Goal: Information Seeking & Learning: Learn about a topic

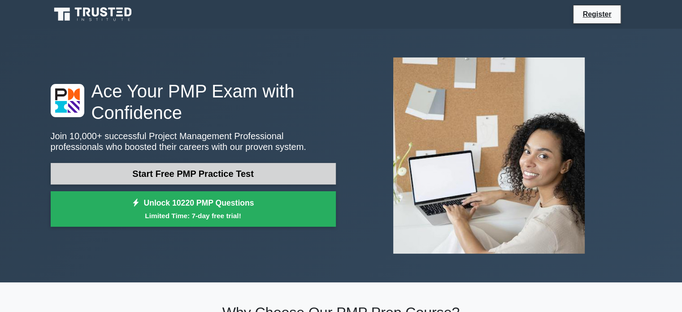
click at [191, 174] on link "Start Free PMP Practice Test" at bounding box center [193, 174] width 285 height 22
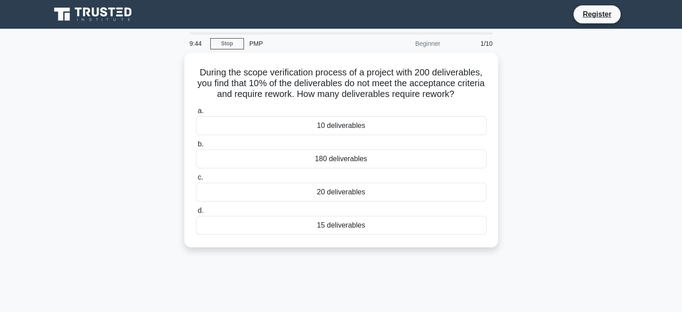
click at [533, 116] on div "During the scope verification process of a project with 200 deliverables, you f…" at bounding box center [341, 154] width 592 height 205
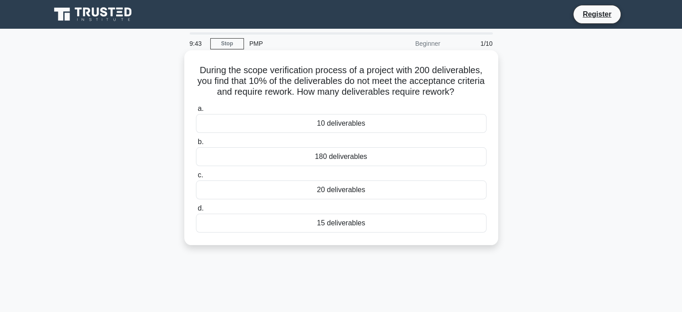
click at [336, 188] on div "20 deliverables" at bounding box center [341, 189] width 291 height 19
click at [196, 178] on input "c. 20 deliverables" at bounding box center [196, 175] width 0 height 6
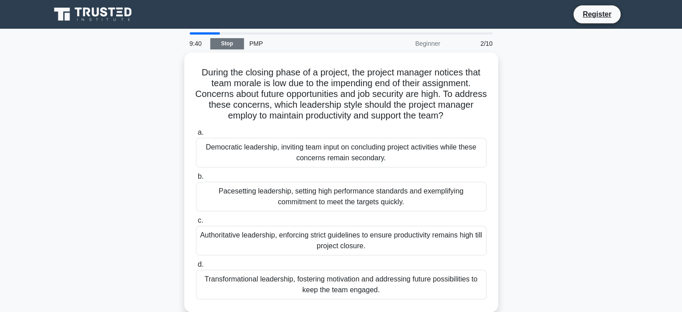
click at [235, 45] on link "Stop" at bounding box center [227, 43] width 34 height 11
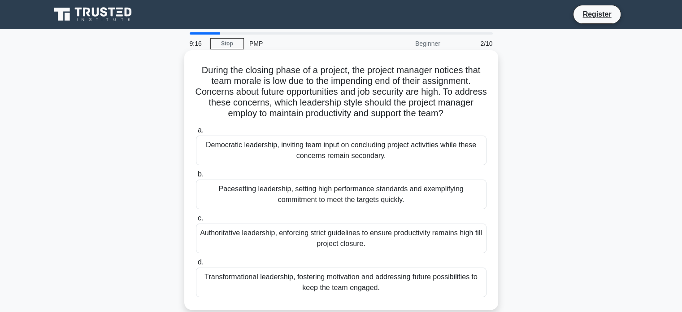
drag, startPoint x: 290, startPoint y: 102, endPoint x: 470, endPoint y: 109, distance: 179.5
click at [470, 109] on h5 "During the closing phase of a project, the project manager notices that team mo…" at bounding box center [341, 92] width 292 height 55
click at [454, 109] on icon ".spinner_0XTQ{transform-origin:center;animation:spinner_y6GP .75s linear infini…" at bounding box center [448, 114] width 11 height 11
click at [370, 283] on div "Transformational leadership, fostering motivation and addressing future possibi…" at bounding box center [341, 282] width 291 height 30
click at [196, 265] on input "d. Transformational leadership, fostering motivation and addressing future poss…" at bounding box center [196, 262] width 0 height 6
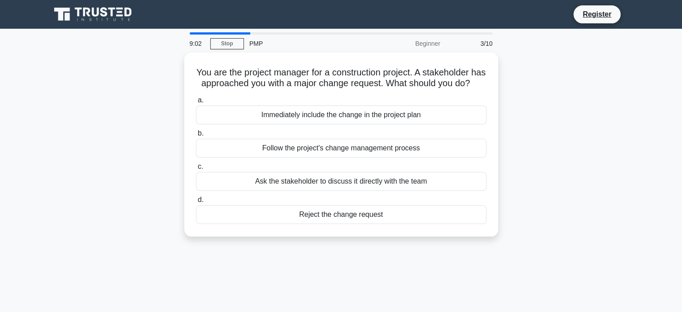
drag, startPoint x: 339, startPoint y: 87, endPoint x: 543, endPoint y: 117, distance: 207.1
click at [543, 117] on div "You are the project manager for a construction project. A stakeholder has appro…" at bounding box center [341, 149] width 592 height 195
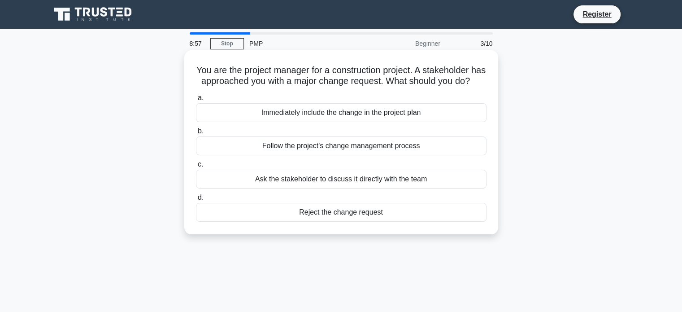
click at [363, 155] on div "Follow the project's change management process" at bounding box center [341, 145] width 291 height 19
click at [196, 134] on input "b. Follow the project's change management process" at bounding box center [196, 131] width 0 height 6
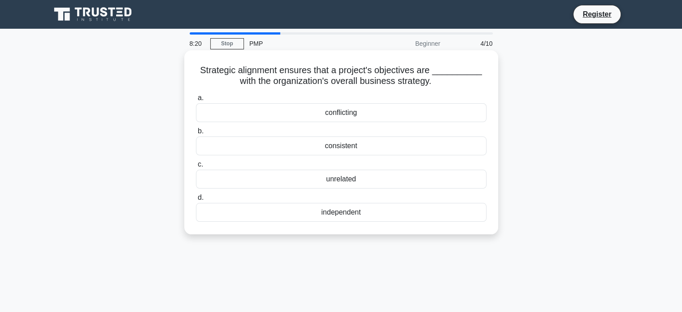
click at [337, 208] on div "independent" at bounding box center [341, 212] width 291 height 19
click at [196, 200] on input "d. independent" at bounding box center [196, 198] width 0 height 6
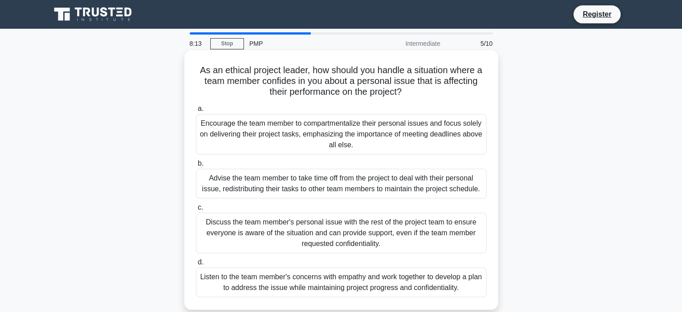
drag, startPoint x: 243, startPoint y: 72, endPoint x: 464, endPoint y: 91, distance: 222.0
click at [464, 91] on h5 "As an ethical project leader, how should you handle a situation where a team me…" at bounding box center [341, 81] width 292 height 33
drag, startPoint x: 464, startPoint y: 91, endPoint x: 457, endPoint y: 98, distance: 8.9
click at [457, 98] on h5 "As an ethical project leader, how should you handle a situation where a team me…" at bounding box center [341, 81] width 292 height 33
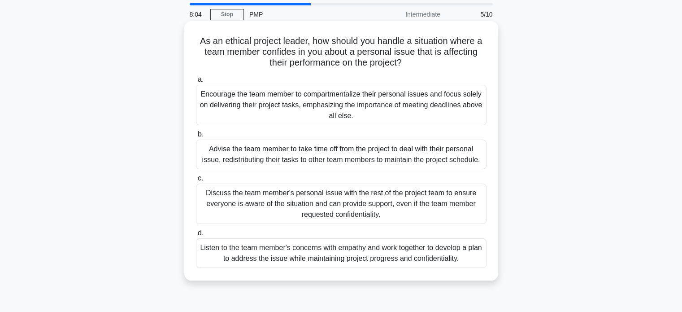
scroll to position [45, 0]
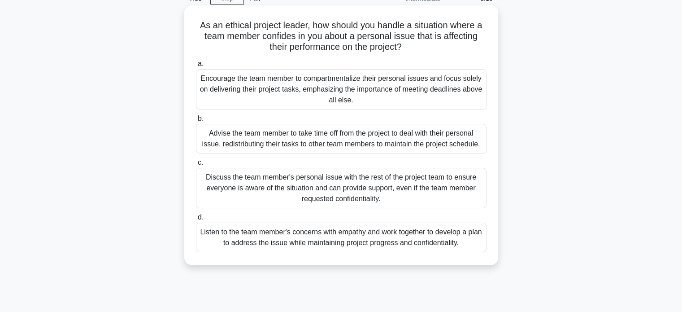
click at [390, 242] on div "Listen to the team member's concerns with empathy and work together to develop …" at bounding box center [341, 237] width 291 height 30
click at [196, 220] on input "d. Listen to the team member's concerns with empathy and work together to devel…" at bounding box center [196, 217] width 0 height 6
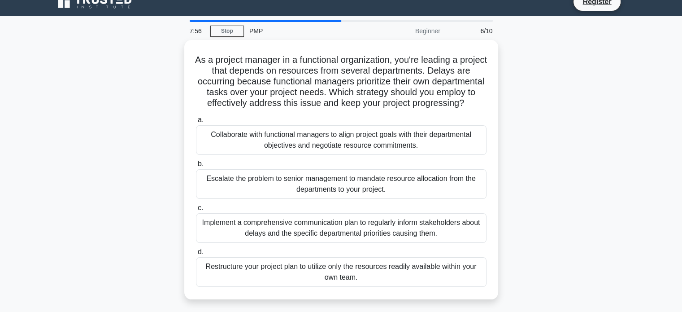
scroll to position [0, 0]
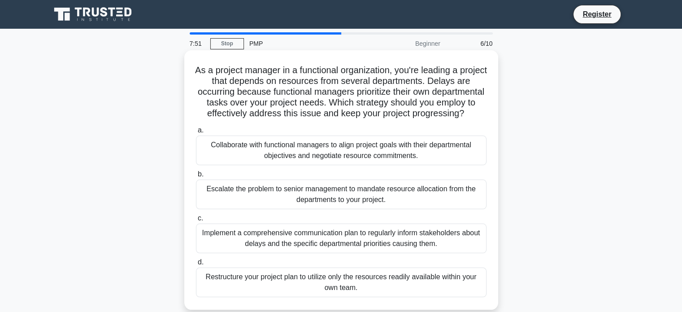
drag, startPoint x: 212, startPoint y: 71, endPoint x: 456, endPoint y: 120, distance: 248.8
click at [456, 119] on h5 "As a project manager in a functional organization, you're leading a project tha…" at bounding box center [341, 92] width 292 height 55
click at [279, 119] on h5 "As a project manager in a functional organization, you're leading a project tha…" at bounding box center [341, 92] width 292 height 55
drag, startPoint x: 246, startPoint y: 83, endPoint x: 491, endPoint y: 125, distance: 249.4
click at [491, 125] on div "As a project manager in a functional organization, you're leading a project tha…" at bounding box center [341, 180] width 307 height 252
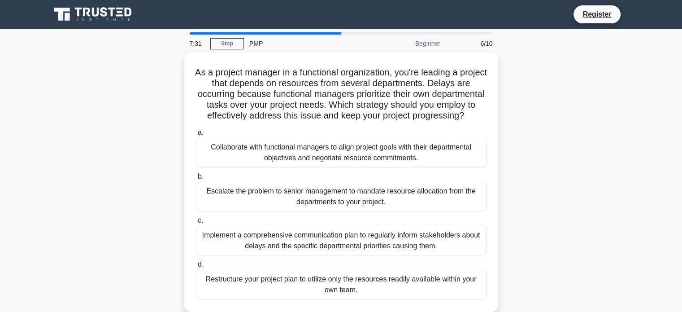
click at [566, 152] on div "As a project manager in a functional organization, you're leading a project tha…" at bounding box center [341, 187] width 592 height 270
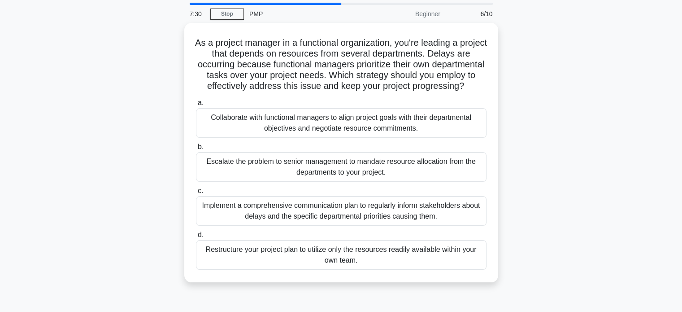
scroll to position [45, 0]
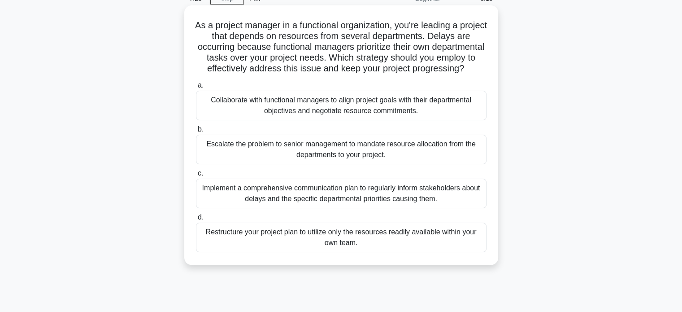
click at [265, 119] on div "Collaborate with functional managers to align project goals with their departme…" at bounding box center [341, 106] width 291 height 30
click at [196, 88] on input "a. Collaborate with functional managers to align project goals with their depar…" at bounding box center [196, 86] width 0 height 6
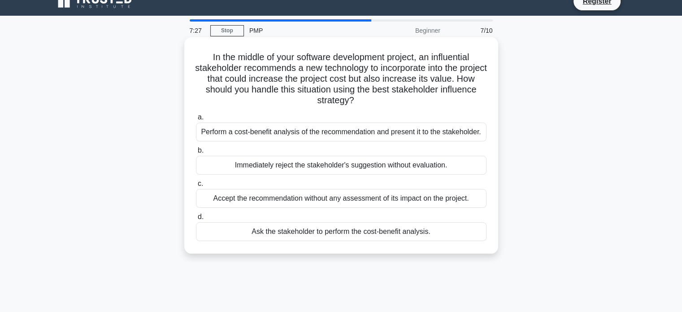
scroll to position [0, 0]
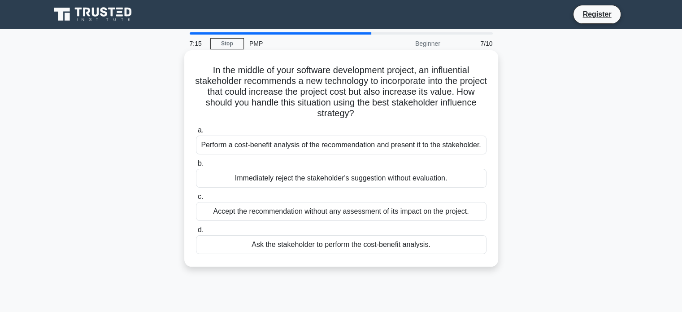
drag, startPoint x: 208, startPoint y: 70, endPoint x: 485, endPoint y: 113, distance: 280.6
click at [485, 113] on h5 "In the middle of your software development project, an influential stakeholder …" at bounding box center [341, 92] width 292 height 55
drag, startPoint x: 313, startPoint y: 104, endPoint x: 410, endPoint y: 113, distance: 97.7
click at [410, 113] on h5 "In the middle of your software development project, an influential stakeholder …" at bounding box center [341, 92] width 292 height 55
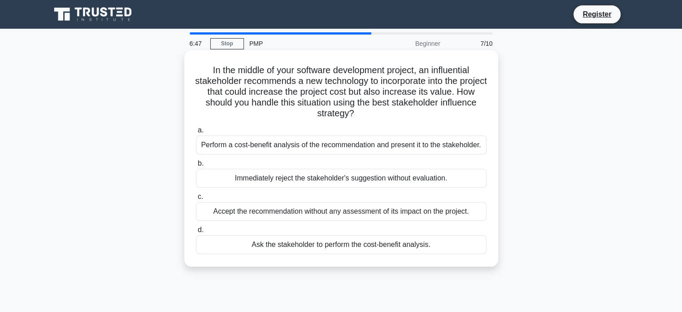
click at [410, 113] on h5 "In the middle of your software development project, an influential stakeholder …" at bounding box center [341, 92] width 292 height 55
click at [285, 147] on div "Perform a cost-benefit analysis of the recommendation and present it to the sta…" at bounding box center [341, 144] width 291 height 19
click at [196, 133] on input "a. Perform a cost-benefit analysis of the recommendation and present it to the …" at bounding box center [196, 130] width 0 height 6
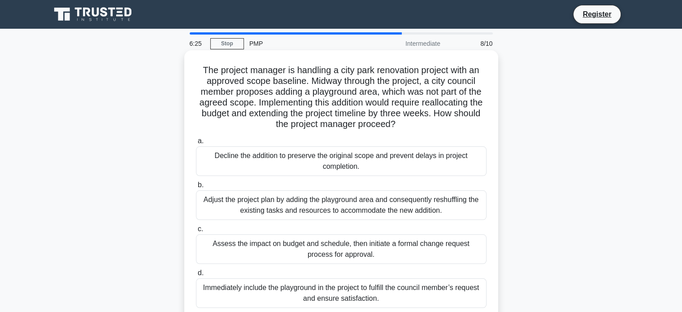
drag, startPoint x: 260, startPoint y: 72, endPoint x: 464, endPoint y: 122, distance: 209.8
click at [464, 122] on h5 "The project manager is handling a city park renovation project with an approved…" at bounding box center [341, 97] width 292 height 65
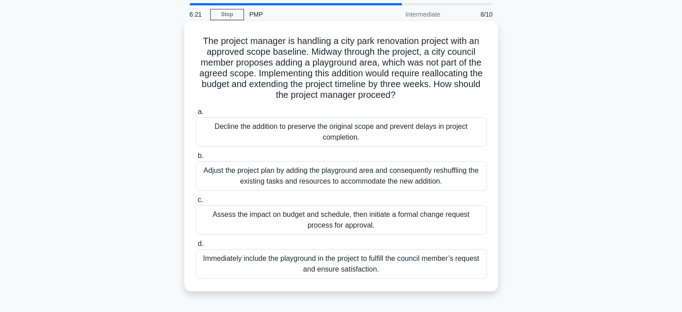
scroll to position [45, 0]
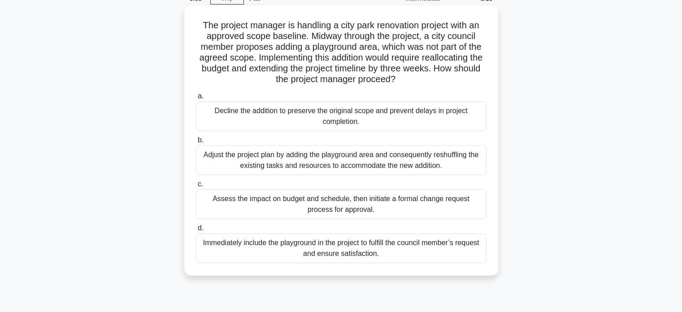
click at [274, 204] on div "Assess the impact on budget and schedule, then initiate a formal change request…" at bounding box center [341, 204] width 291 height 30
click at [196, 187] on input "c. Assess the impact on budget and schedule, then initiate a formal change requ…" at bounding box center [196, 184] width 0 height 6
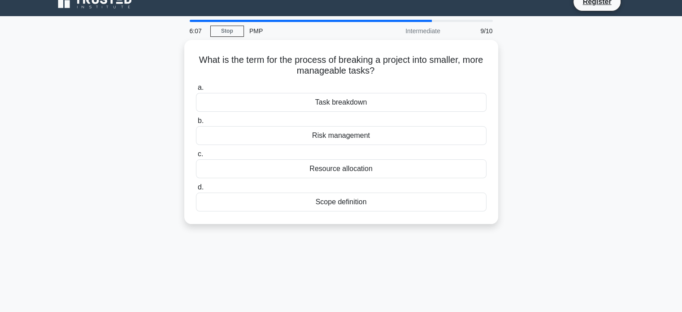
scroll to position [0, 0]
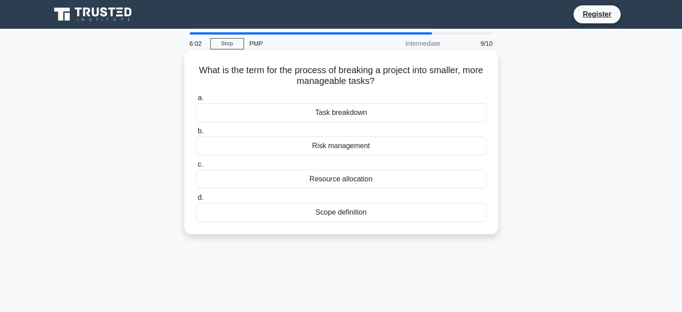
drag, startPoint x: 326, startPoint y: 67, endPoint x: 489, endPoint y: 85, distance: 163.7
click at [489, 85] on div "What is the term for the process of breaking a project into smaller, more manag…" at bounding box center [341, 142] width 307 height 177
drag, startPoint x: 360, startPoint y: 69, endPoint x: 441, endPoint y: 69, distance: 81.6
click at [441, 69] on h5 "What is the term for the process of breaking a project into smaller, more manag…" at bounding box center [341, 76] width 292 height 22
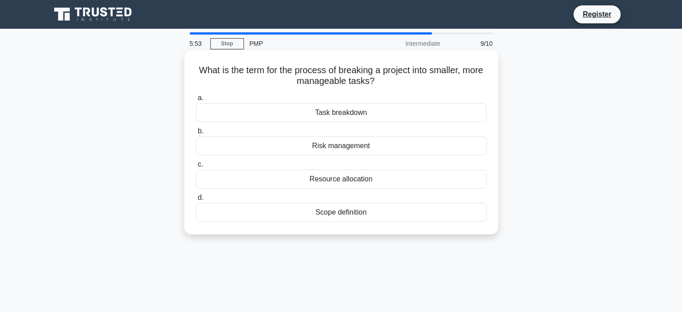
click at [368, 112] on div "Task breakdown" at bounding box center [341, 112] width 291 height 19
click at [196, 101] on input "a. Task breakdown" at bounding box center [196, 98] width 0 height 6
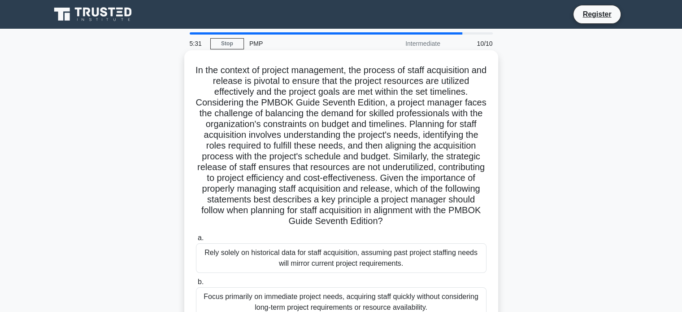
drag, startPoint x: 204, startPoint y: 76, endPoint x: 470, endPoint y: 222, distance: 302.4
click at [470, 222] on h5 ".spinner_0XTQ{transform-origin:center;animation:spinner_y6GP .75s linear infini…" at bounding box center [341, 146] width 292 height 162
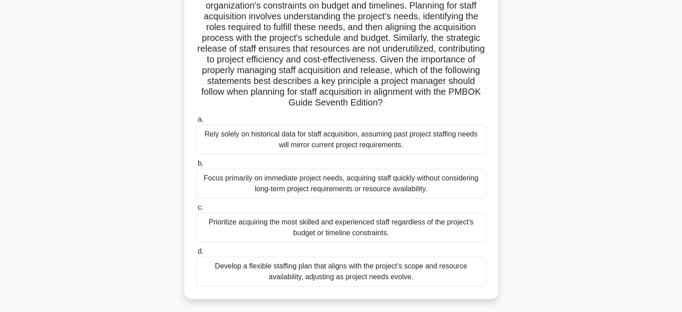
scroll to position [135, 0]
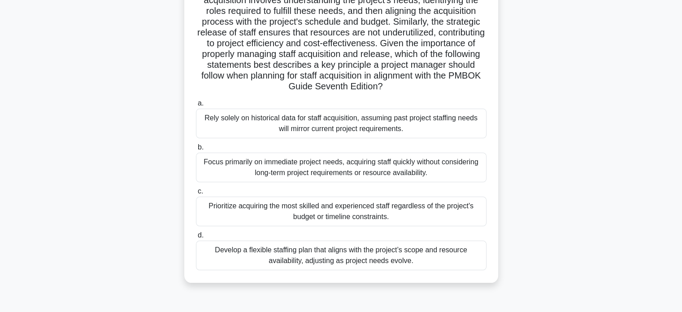
click at [361, 259] on div "Develop a flexible staffing plan that aligns with the project’s scope and resou…" at bounding box center [341, 255] width 291 height 30
click at [196, 238] on input "d. Develop a flexible staffing plan that aligns with the project’s scope and re…" at bounding box center [196, 235] width 0 height 6
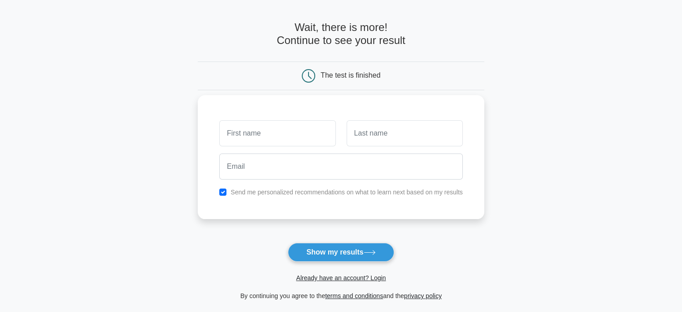
scroll to position [45, 0]
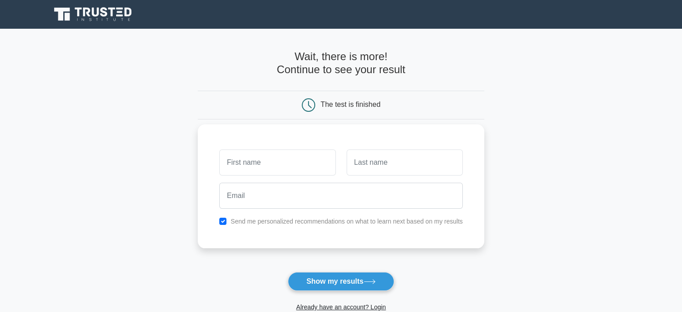
click at [312, 162] on input "text" at bounding box center [277, 162] width 116 height 26
type input "Mohammed"
type input "Zubair"
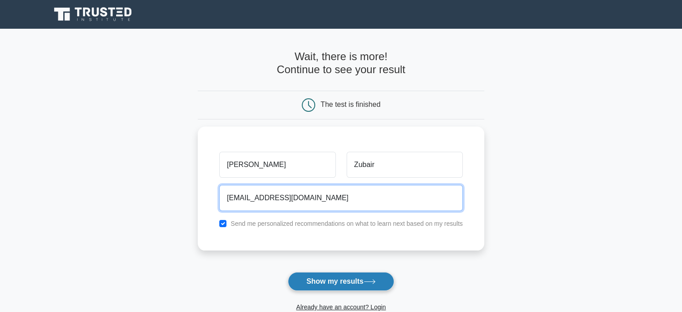
type input "[EMAIL_ADDRESS][DOMAIN_NAME]"
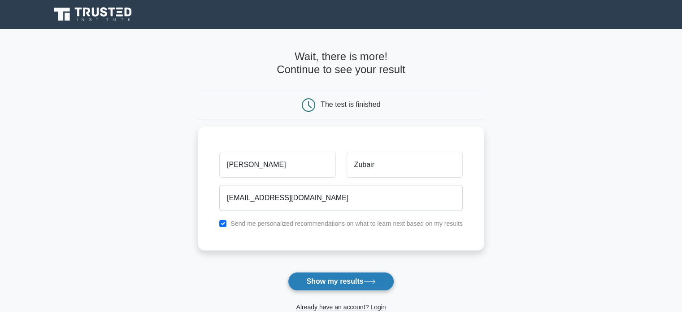
click at [337, 279] on button "Show my results" at bounding box center [341, 281] width 106 height 19
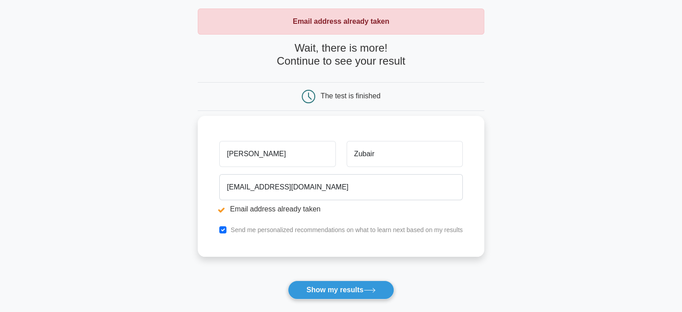
scroll to position [135, 0]
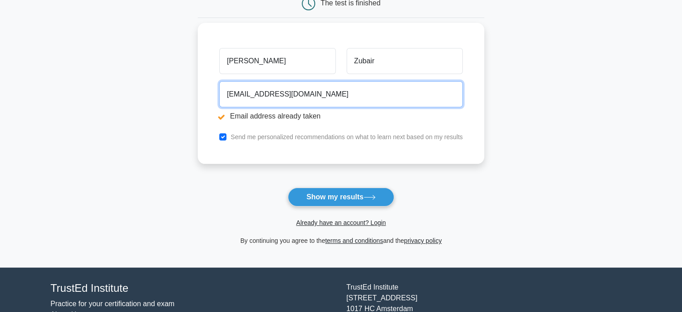
drag, startPoint x: 348, startPoint y: 97, endPoint x: 301, endPoint y: 101, distance: 46.9
click at [301, 101] on input "[EMAIL_ADDRESS][DOMAIN_NAME]" at bounding box center [340, 94] width 243 height 26
click at [266, 95] on input "[EMAIL_ADDRESS][DOMAIN_NAME]" at bounding box center [340, 94] width 243 height 26
drag, startPoint x: 288, startPoint y: 91, endPoint x: 351, endPoint y: 93, distance: 63.3
click at [351, 93] on input "[PERSON_NAME][EMAIL_ADDRESS][DOMAIN_NAME]" at bounding box center [340, 94] width 243 height 26
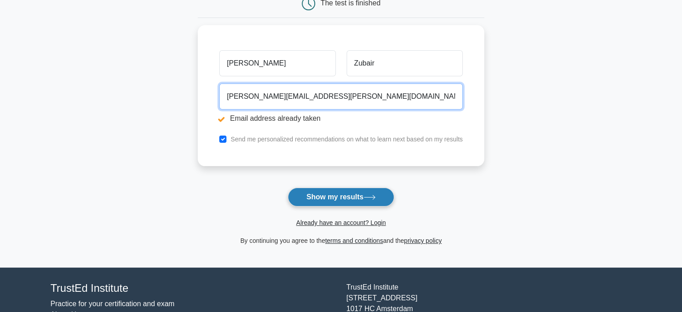
type input "mohammed.zubair@outlook.com"
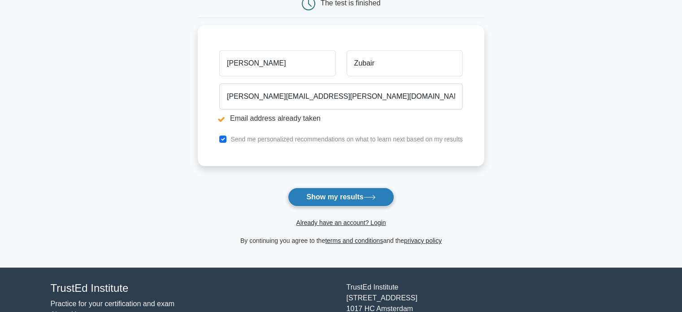
click at [326, 191] on button "Show my results" at bounding box center [341, 196] width 106 height 19
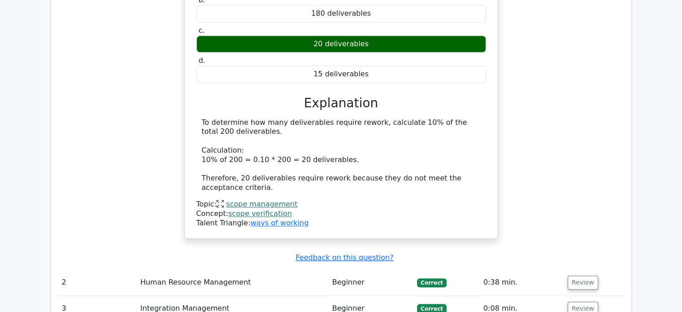
scroll to position [1076, 0]
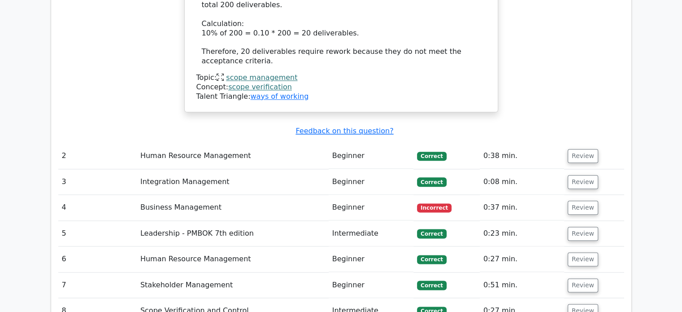
click at [190, 195] on td "Business Management" at bounding box center [233, 208] width 192 height 26
click at [575, 200] on button "Review" at bounding box center [583, 207] width 30 height 14
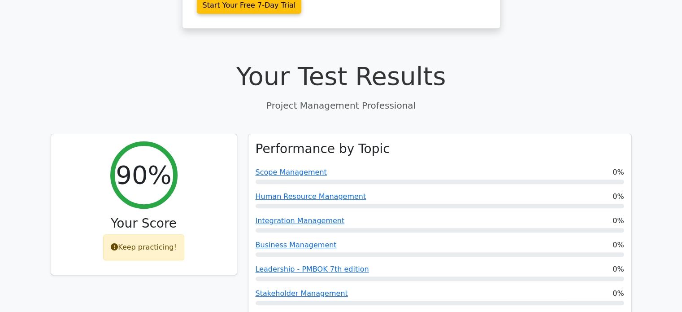
scroll to position [269, 0]
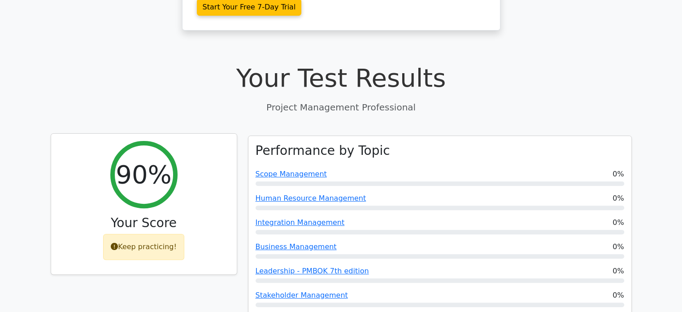
click at [130, 234] on div "Keep practicing!" at bounding box center [143, 247] width 81 height 26
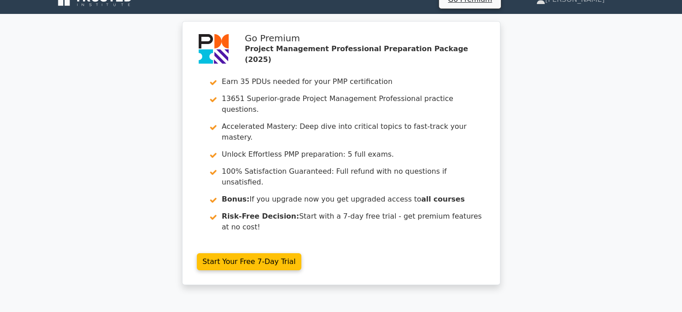
scroll to position [0, 0]
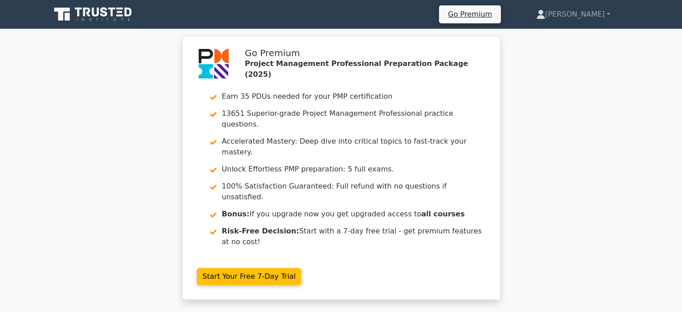
click at [115, 17] on icon at bounding box center [94, 14] width 86 height 17
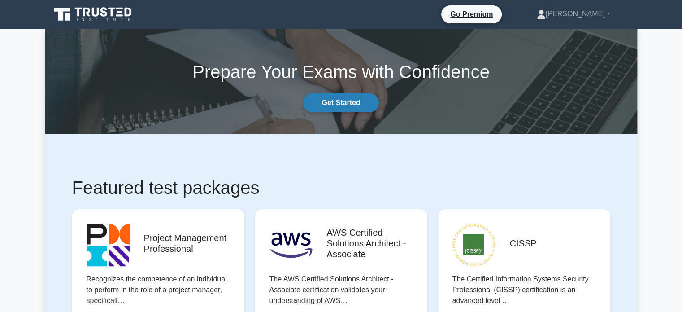
click at [344, 104] on link "Get Started" at bounding box center [340, 102] width 75 height 19
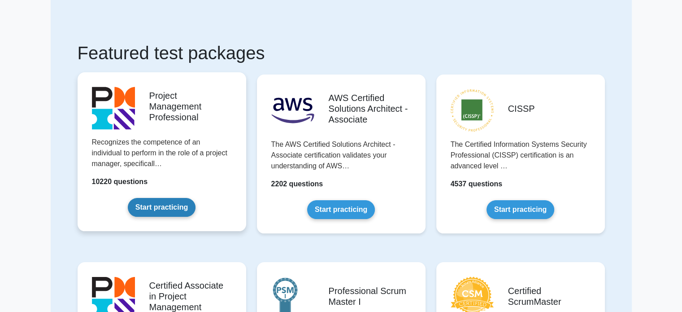
scroll to position [45, 0]
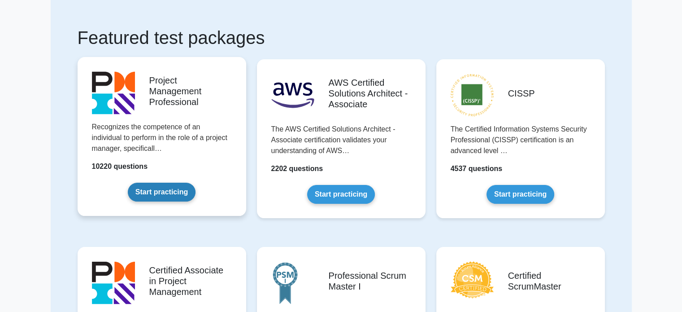
click at [147, 195] on link "Start practicing" at bounding box center [162, 192] width 68 height 19
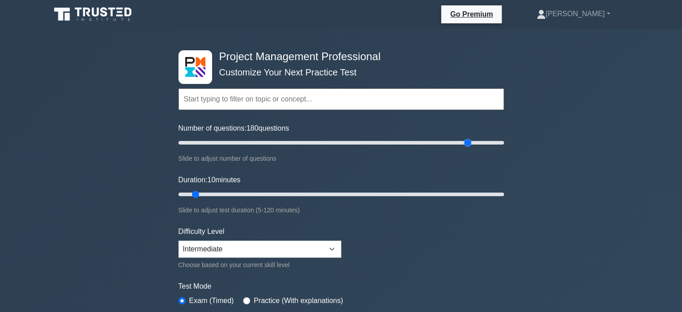
drag, startPoint x: 191, startPoint y: 139, endPoint x: 468, endPoint y: 143, distance: 276.7
type input "180"
click at [468, 143] on input "Number of questions: 180 questions" at bounding box center [341, 142] width 326 height 11
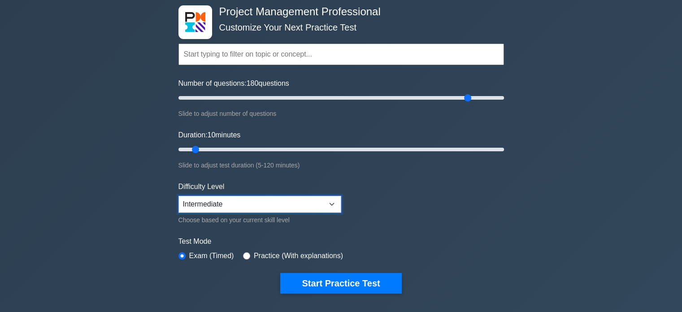
click at [226, 204] on select "Beginner Intermediate Expert" at bounding box center [259, 204] width 163 height 17
click at [178, 196] on select "Beginner Intermediate Expert" at bounding box center [259, 204] width 163 height 17
drag, startPoint x: 329, startPoint y: 278, endPoint x: 422, endPoint y: 234, distance: 103.1
click at [422, 234] on form "Topics Scope Management Time Management Cost Management Quality Management Risk…" at bounding box center [341, 154] width 326 height 277
drag, startPoint x: 196, startPoint y: 148, endPoint x: 500, endPoint y: 142, distance: 304.1
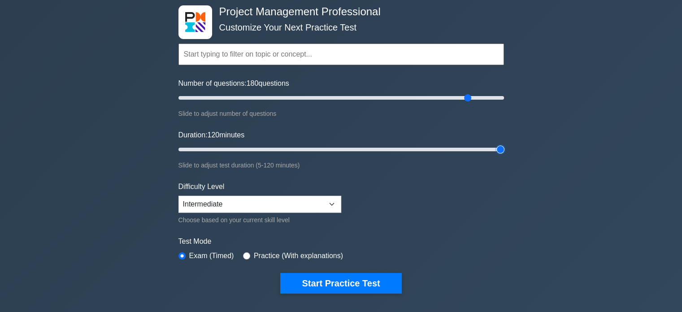
type input "120"
click at [500, 144] on input "Duration: 120 minutes" at bounding box center [341, 149] width 326 height 11
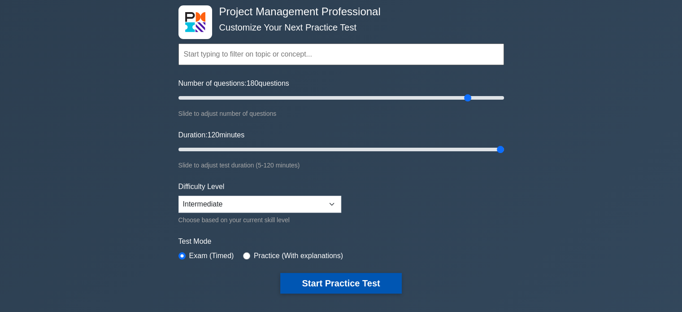
click at [344, 275] on button "Start Practice Test" at bounding box center [340, 283] width 121 height 21
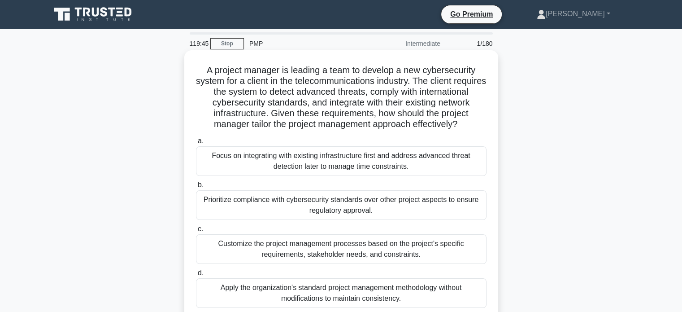
drag, startPoint x: 300, startPoint y: 66, endPoint x: 483, endPoint y: 130, distance: 194.3
click at [483, 130] on h5 "A project manager is leading a team to develop a new cybersecurity system for a…" at bounding box center [341, 97] width 292 height 65
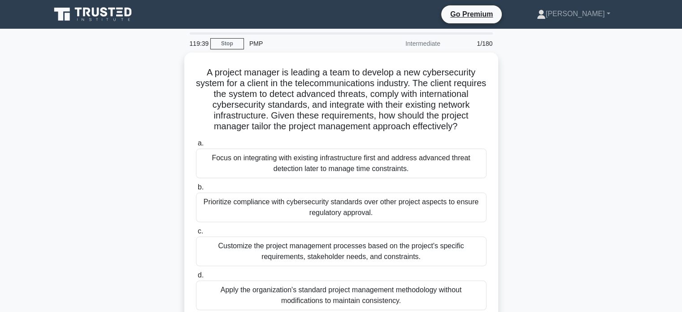
drag, startPoint x: 204, startPoint y: 165, endPoint x: 519, endPoint y: 166, distance: 314.3
click at [519, 166] on div "A project manager is leading a team to develop a new cybersecurity system for a…" at bounding box center [341, 192] width 592 height 281
click at [230, 41] on link "Stop" at bounding box center [227, 43] width 34 height 11
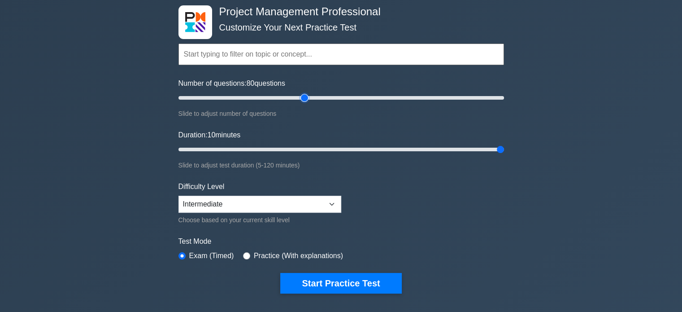
click at [308, 96] on input "Number of questions: 80 questions" at bounding box center [341, 97] width 326 height 11
drag, startPoint x: 308, startPoint y: 96, endPoint x: 416, endPoint y: 101, distance: 108.7
type input "150"
click at [416, 101] on input "Number of questions: 150 questions" at bounding box center [341, 97] width 326 height 11
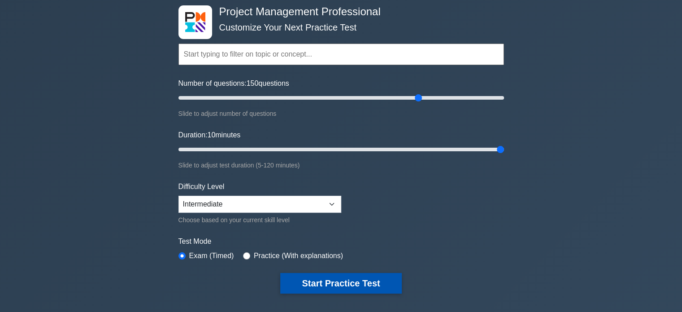
click at [322, 277] on button "Start Practice Test" at bounding box center [340, 283] width 121 height 21
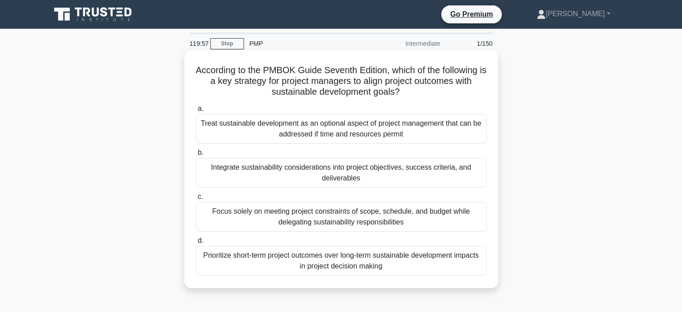
drag, startPoint x: 215, startPoint y: 82, endPoint x: 421, endPoint y: 96, distance: 206.3
click at [421, 96] on h5 "According to the PMBOK Guide Seventh Edition, which of the following is a key s…" at bounding box center [341, 81] width 292 height 33
click at [413, 98] on h5 "According to the PMBOK Guide Seventh Edition, which of the following is a key s…" at bounding box center [341, 81] width 292 height 33
drag, startPoint x: 413, startPoint y: 98, endPoint x: 191, endPoint y: 75, distance: 223.6
click at [191, 75] on div "According to the PMBOK Guide Seventh Edition, which of the following is a key s…" at bounding box center [341, 169] width 307 height 230
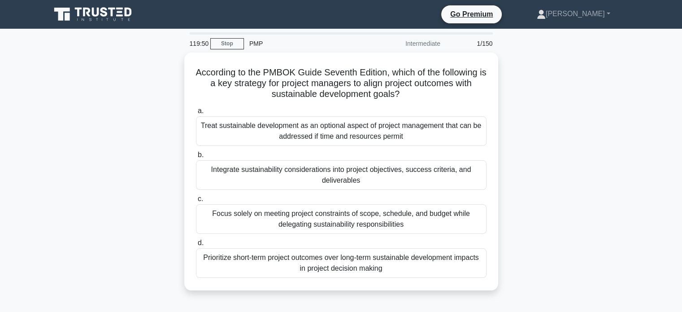
click at [257, 43] on div "PMP" at bounding box center [305, 44] width 123 height 18
click at [252, 44] on div "PMP" at bounding box center [305, 44] width 123 height 18
drag, startPoint x: 203, startPoint y: 122, endPoint x: 542, endPoint y: 183, distance: 344.4
click at [542, 183] on div "According to the PMBOK Guide Seventh Edition, which of the following is a key s…" at bounding box center [341, 176] width 592 height 248
click at [136, 156] on div "According to the PMBOK Guide Seventh Edition, which of the following is a key s…" at bounding box center [341, 176] width 592 height 248
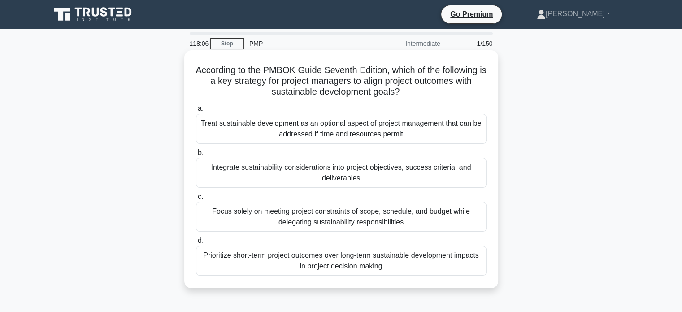
click at [300, 130] on div "Treat sustainable development as an optional aspect of project management that …" at bounding box center [341, 129] width 291 height 30
click at [196, 112] on input "a. Treat sustainable development as an optional aspect of project management th…" at bounding box center [196, 109] width 0 height 6
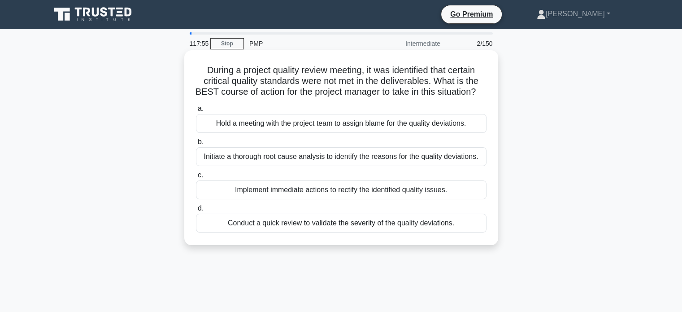
drag, startPoint x: 238, startPoint y: 69, endPoint x: 476, endPoint y: 98, distance: 240.3
click at [476, 98] on h5 "During a project quality review meeting, it was identified that certain critica…" at bounding box center [341, 81] width 292 height 33
click at [273, 163] on div "Initiate a thorough root cause analysis to identify the reasons for the quality…" at bounding box center [341, 156] width 291 height 19
click at [196, 145] on input "b. Initiate a thorough root cause analysis to identify the reasons for the qual…" at bounding box center [196, 142] width 0 height 6
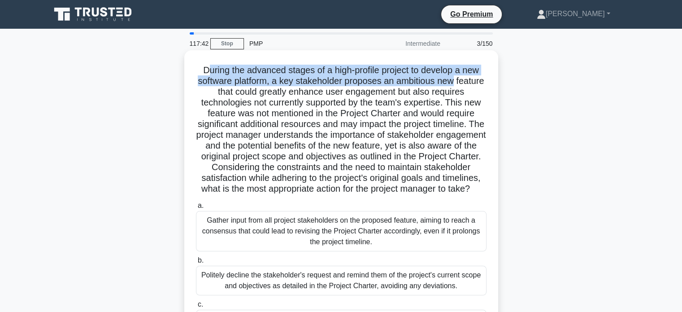
drag, startPoint x: 204, startPoint y: 71, endPoint x: 475, endPoint y: 77, distance: 271.4
click at [475, 77] on h5 "During the advanced stages of a high-profile project to develop a new software …" at bounding box center [341, 130] width 292 height 130
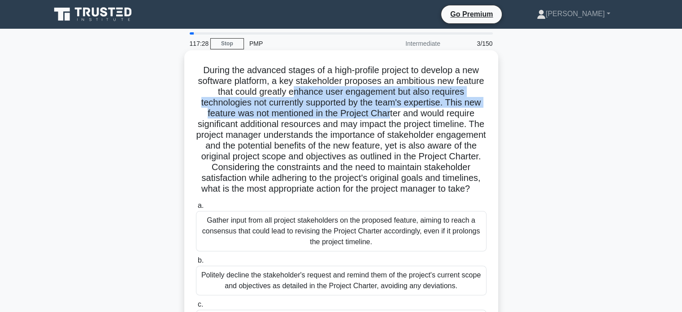
drag, startPoint x: 312, startPoint y: 94, endPoint x: 391, endPoint y: 113, distance: 81.1
click at [391, 113] on h5 "During the advanced stages of a high-profile project to develop a new software …" at bounding box center [341, 130] width 292 height 130
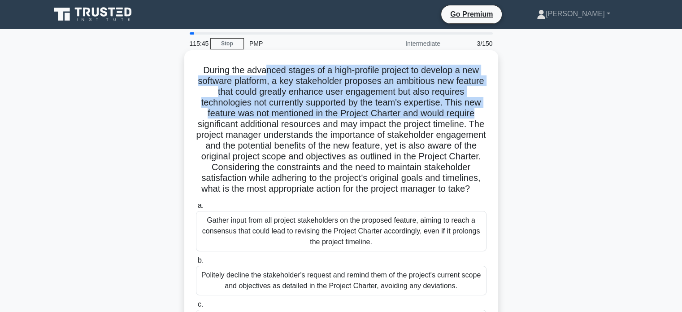
drag, startPoint x: 264, startPoint y: 74, endPoint x: 486, endPoint y: 109, distance: 225.1
click at [486, 109] on h5 "During the advanced stages of a high-profile project to develop a new software …" at bounding box center [341, 130] width 292 height 130
drag, startPoint x: 326, startPoint y: 144, endPoint x: 484, endPoint y: 199, distance: 167.9
click at [484, 195] on h5 "During the advanced stages of a high-profile project to develop a new software …" at bounding box center [341, 130] width 292 height 130
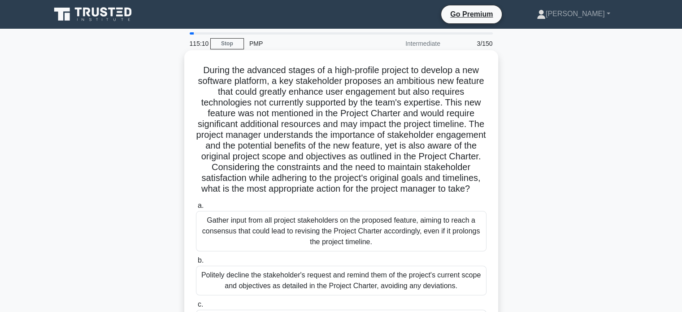
click at [400, 195] on h5 "During the advanced stages of a high-profile project to develop a new software …" at bounding box center [341, 130] width 292 height 130
drag, startPoint x: 387, startPoint y: 204, endPoint x: 268, endPoint y: 193, distance: 120.2
click at [268, 193] on h5 "During the advanced stages of a high-profile project to develop a new software …" at bounding box center [341, 130] width 292 height 130
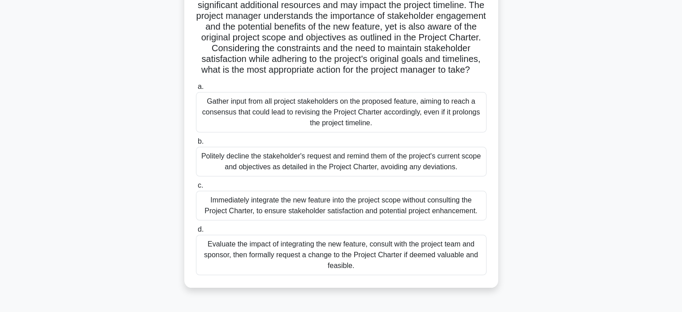
scroll to position [135, 0]
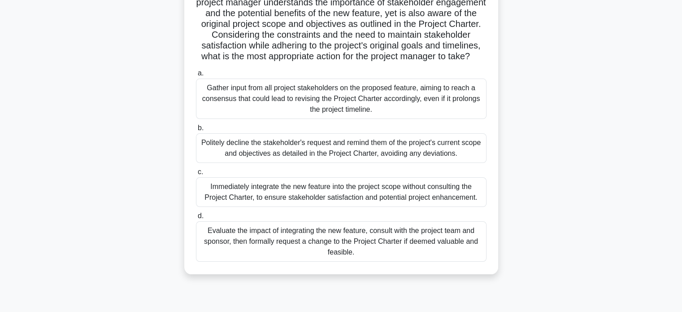
drag, startPoint x: 381, startPoint y: 238, endPoint x: 519, endPoint y: 247, distance: 138.8
click at [519, 247] on div "During the advanced stages of a high-profile project to develop a new software …" at bounding box center [341, 101] width 592 height 367
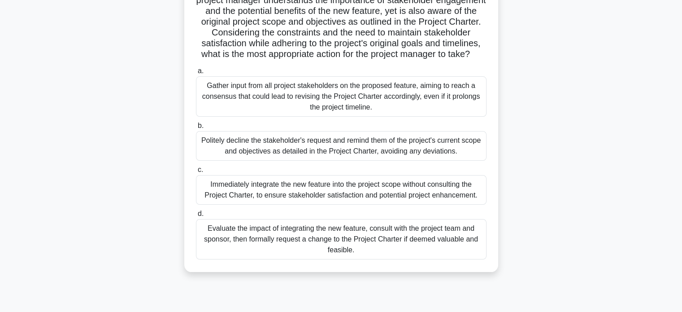
click at [377, 250] on div "Evaluate the impact of integrating the new feature, consult with the project te…" at bounding box center [341, 239] width 291 height 40
click at [196, 217] on input "d. Evaluate the impact of integrating the new feature, consult with the project…" at bounding box center [196, 214] width 0 height 6
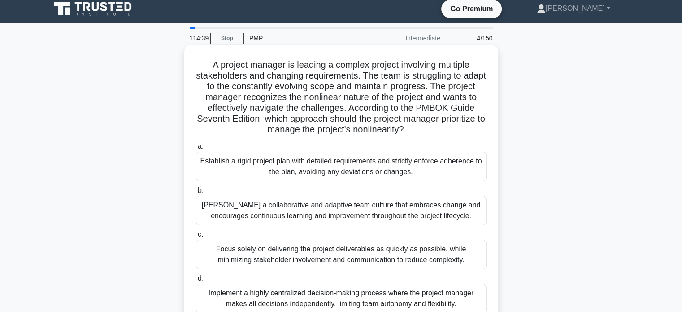
scroll to position [0, 0]
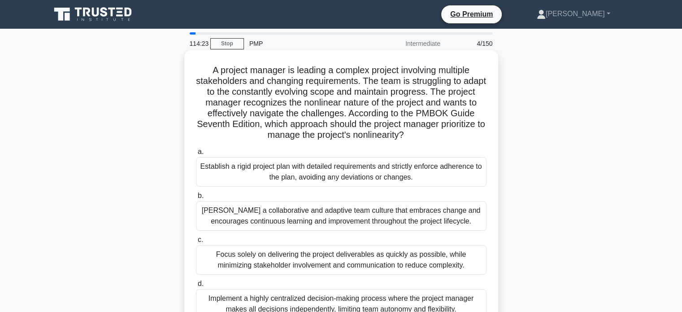
drag, startPoint x: 214, startPoint y: 71, endPoint x: 466, endPoint y: 134, distance: 260.3
click at [466, 134] on h5 "A project manager is leading a complex project involving multiple stakeholders …" at bounding box center [341, 103] width 292 height 76
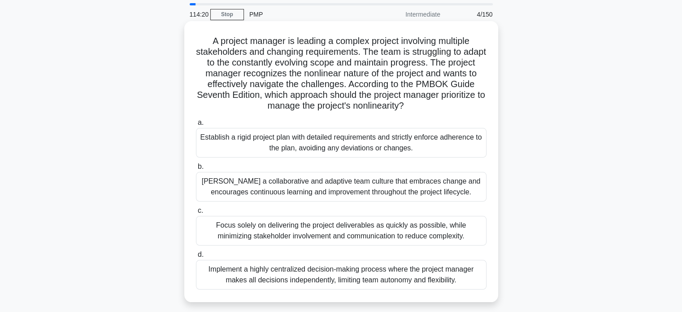
scroll to position [45, 0]
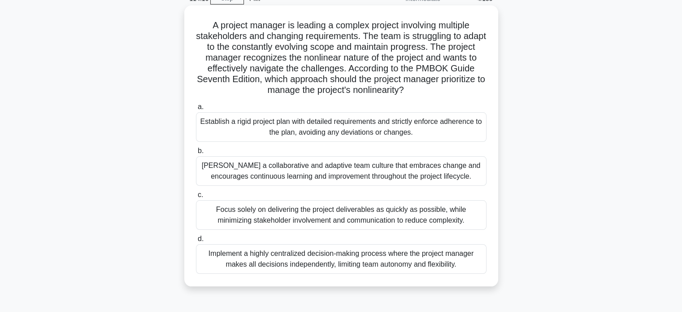
drag, startPoint x: 298, startPoint y: 122, endPoint x: 432, endPoint y: 130, distance: 133.8
click at [432, 130] on div "Establish a rigid project plan with detailed requirements and strictly enforce …" at bounding box center [341, 127] width 291 height 30
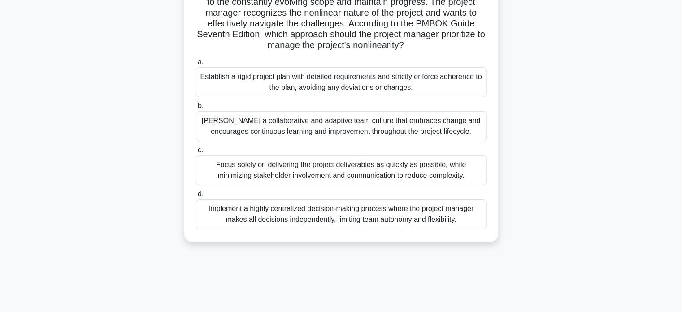
click at [380, 128] on div "Foster a collaborative and adaptive team culture that embraces change and encou…" at bounding box center [341, 126] width 291 height 30
click at [196, 109] on input "b. Foster a collaborative and adaptive team culture that embraces change and en…" at bounding box center [196, 106] width 0 height 6
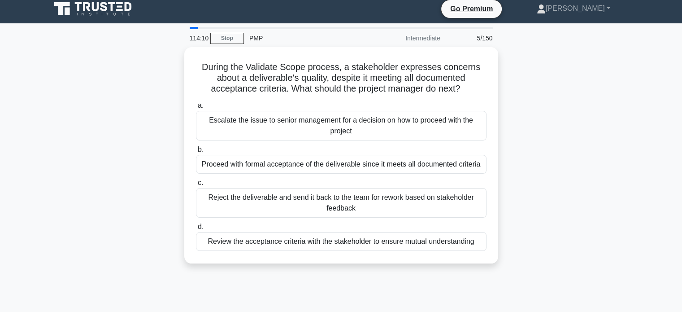
scroll to position [0, 0]
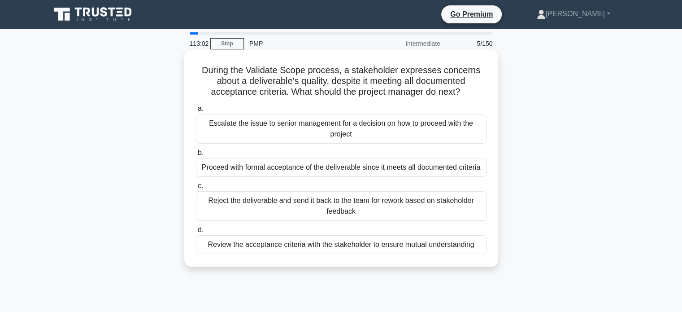
drag, startPoint x: 387, startPoint y: 76, endPoint x: 475, endPoint y: 93, distance: 89.5
click at [475, 93] on h5 "During the Validate Scope process, a stakeholder expresses concerns about a del…" at bounding box center [341, 81] width 292 height 33
drag, startPoint x: 461, startPoint y: 93, endPoint x: 200, endPoint y: 78, distance: 261.9
click at [200, 78] on h5 "During the Validate Scope process, a stakeholder expresses concerns about a del…" at bounding box center [341, 81] width 292 height 33
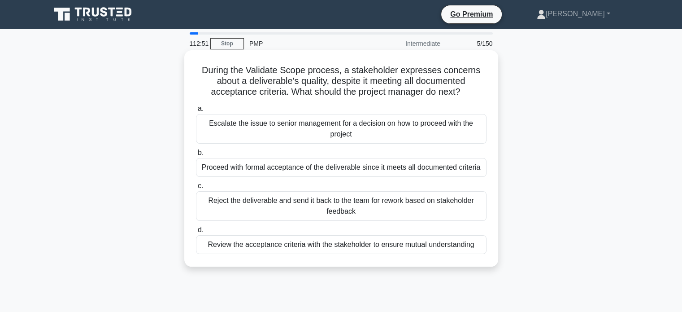
click at [353, 245] on div "Review the acceptance criteria with the stakeholder to ensure mutual understand…" at bounding box center [341, 244] width 291 height 19
click at [196, 233] on input "d. Review the acceptance criteria with the stakeholder to ensure mutual underst…" at bounding box center [196, 230] width 0 height 6
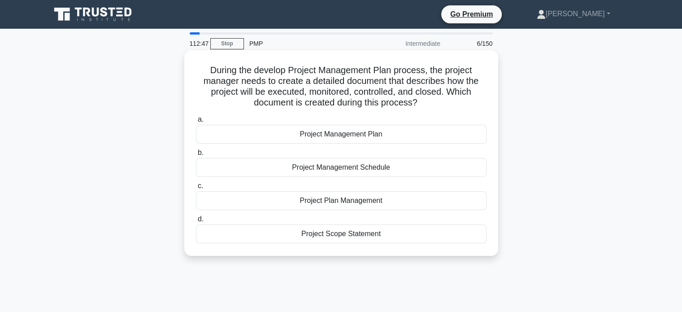
drag, startPoint x: 213, startPoint y: 71, endPoint x: 444, endPoint y: 107, distance: 234.5
click at [444, 107] on h5 "During the develop Project Management Plan process, the project manager needs t…" at bounding box center [341, 87] width 292 height 44
click at [339, 169] on div "Project Management Schedule" at bounding box center [341, 167] width 291 height 19
click at [196, 156] on input "b. Project Management Schedule" at bounding box center [196, 153] width 0 height 6
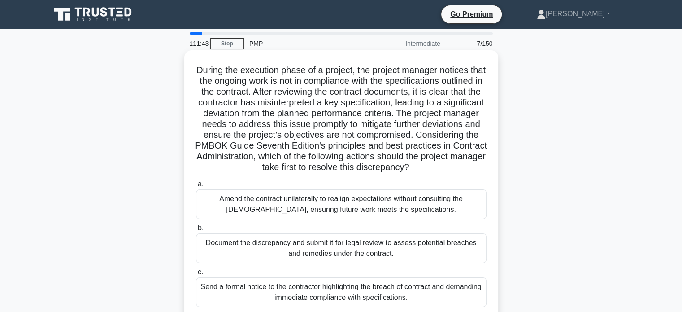
drag, startPoint x: 320, startPoint y: 81, endPoint x: 404, endPoint y: 180, distance: 130.4
click at [404, 173] on h5 "During the execution phase of a project, the project manager notices that the o…" at bounding box center [341, 119] width 292 height 109
click at [227, 106] on h5 "During the execution phase of a project, the project manager notices that the o…" at bounding box center [341, 119] width 292 height 109
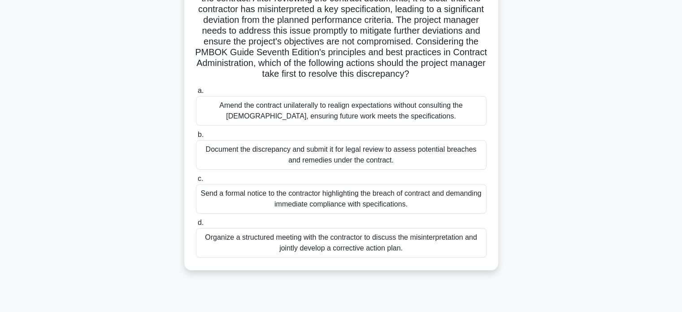
scroll to position [83, 0]
